Goal: Task Accomplishment & Management: Manage account settings

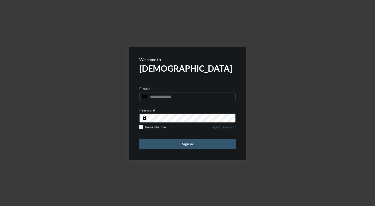
type input "**********"
click at [173, 145] on button "Sign in" at bounding box center [187, 144] width 96 height 10
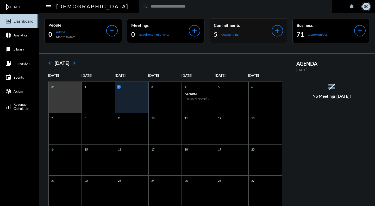
click at [256, 31] on div "5 Outstanding" at bounding box center [243, 34] width 58 height 8
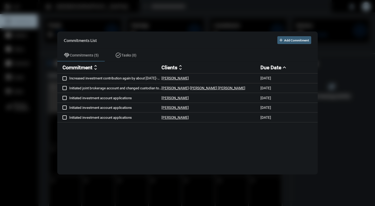
click at [244, 15] on div at bounding box center [187, 103] width 375 height 206
